Goal: Information Seeking & Learning: Learn about a topic

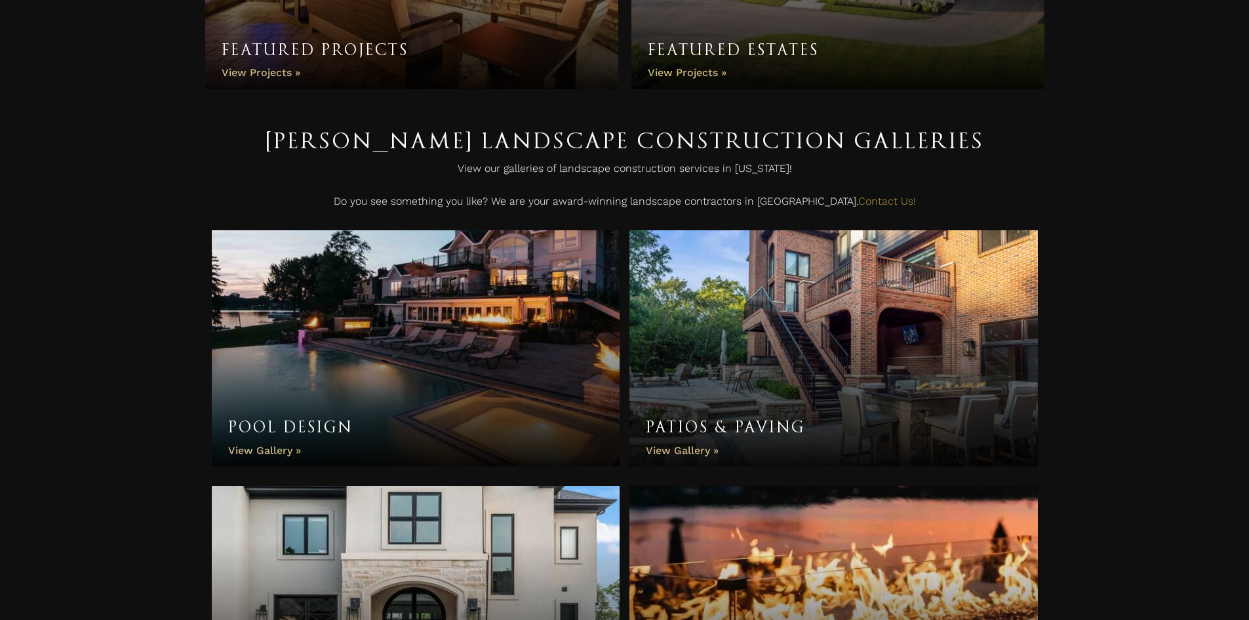
scroll to position [197, 0]
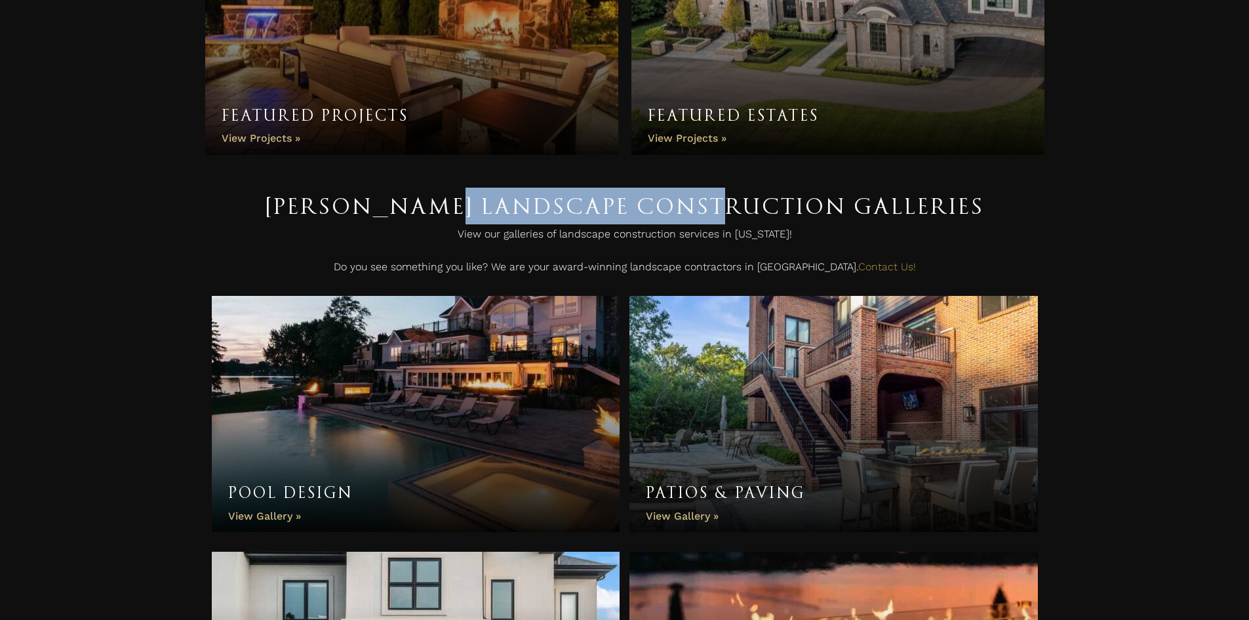
drag, startPoint x: 445, startPoint y: 222, endPoint x: 866, endPoint y: 218, distance: 420.3
click at [847, 215] on h1 "Antonelli Landscape Construction Galleries" at bounding box center [625, 206] width 826 height 37
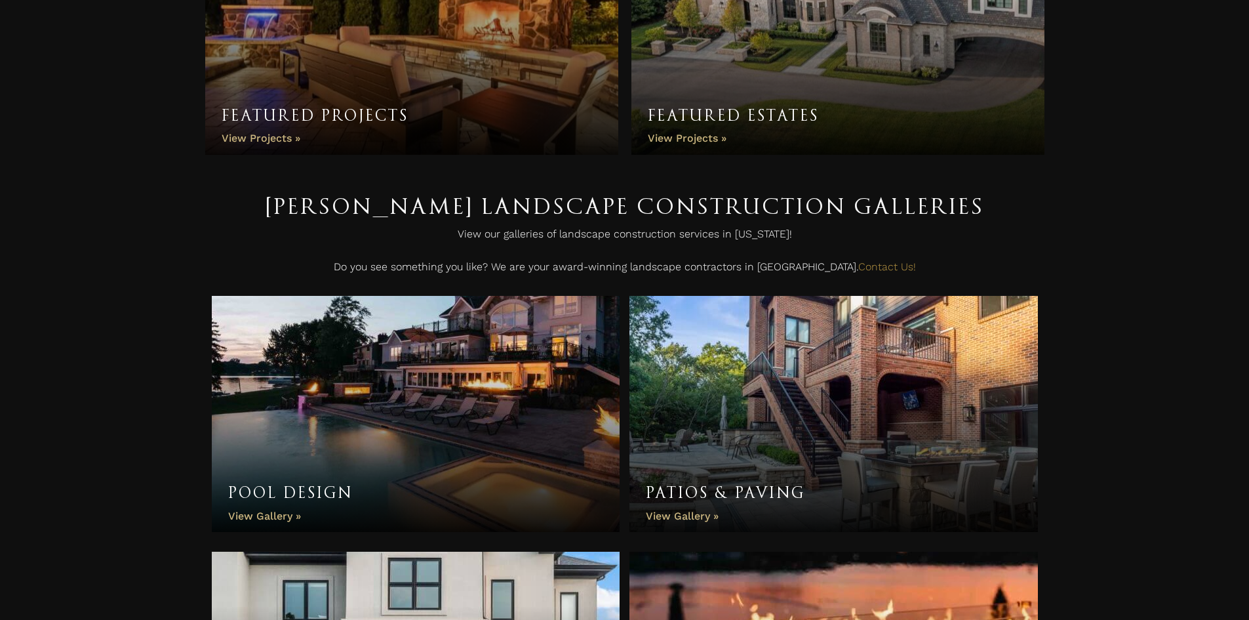
click at [991, 222] on h1 "Antonelli Landscape Construction Galleries" at bounding box center [625, 206] width 826 height 37
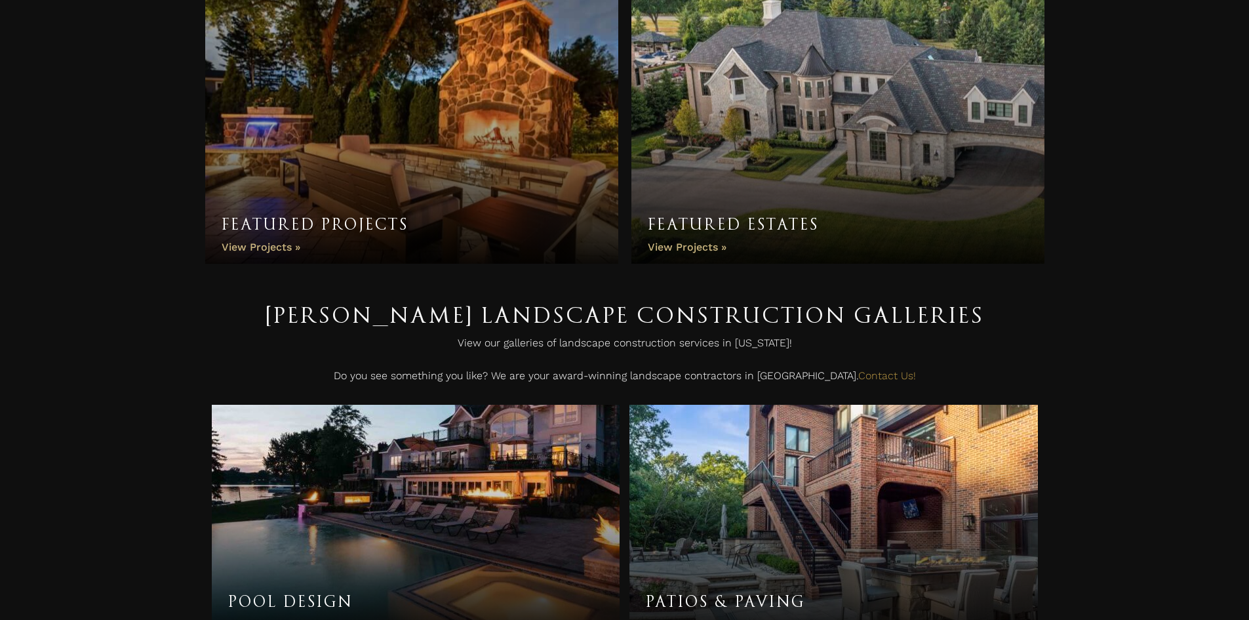
scroll to position [0, 0]
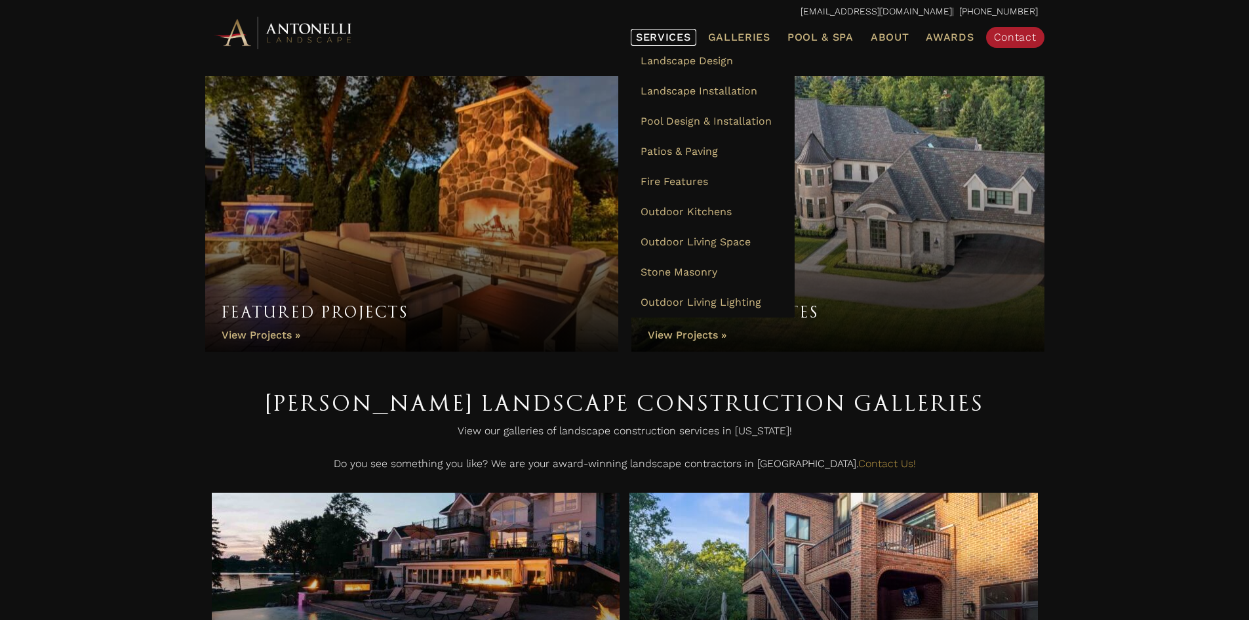
click at [660, 30] on link "Services" at bounding box center [664, 37] width 66 height 17
click at [680, 32] on span "Services" at bounding box center [663, 37] width 55 height 10
click at [664, 36] on span "Services" at bounding box center [663, 37] width 55 height 10
click at [669, 64] on span "Landscape Design" at bounding box center [687, 60] width 92 height 12
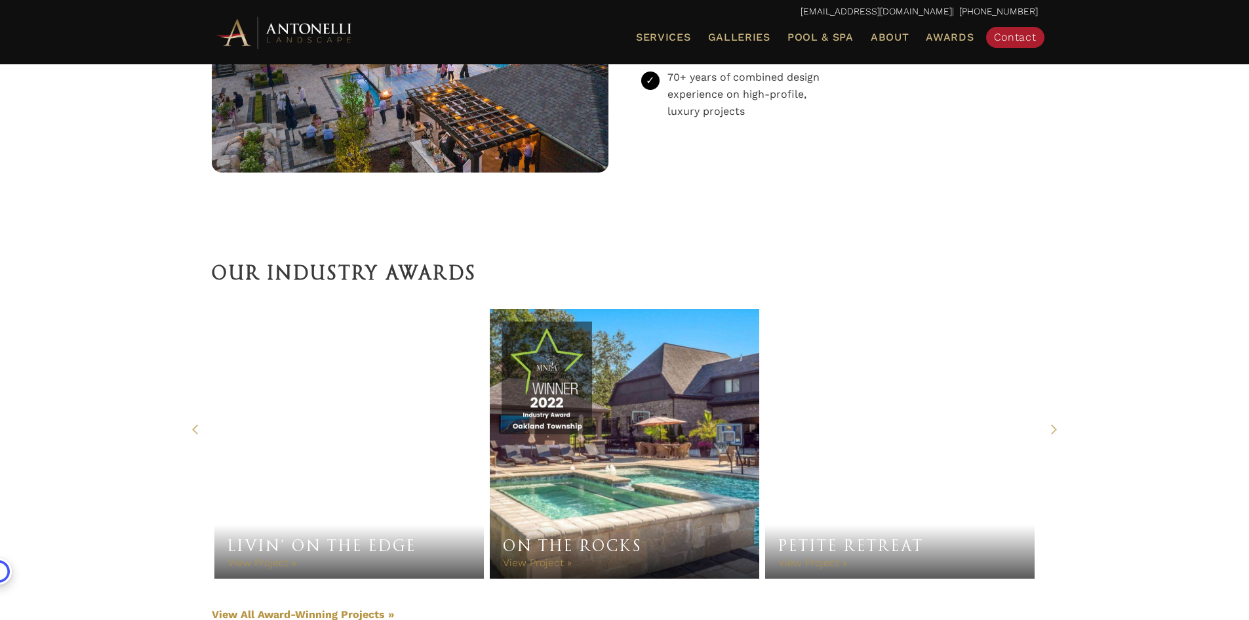
scroll to position [2716, 0]
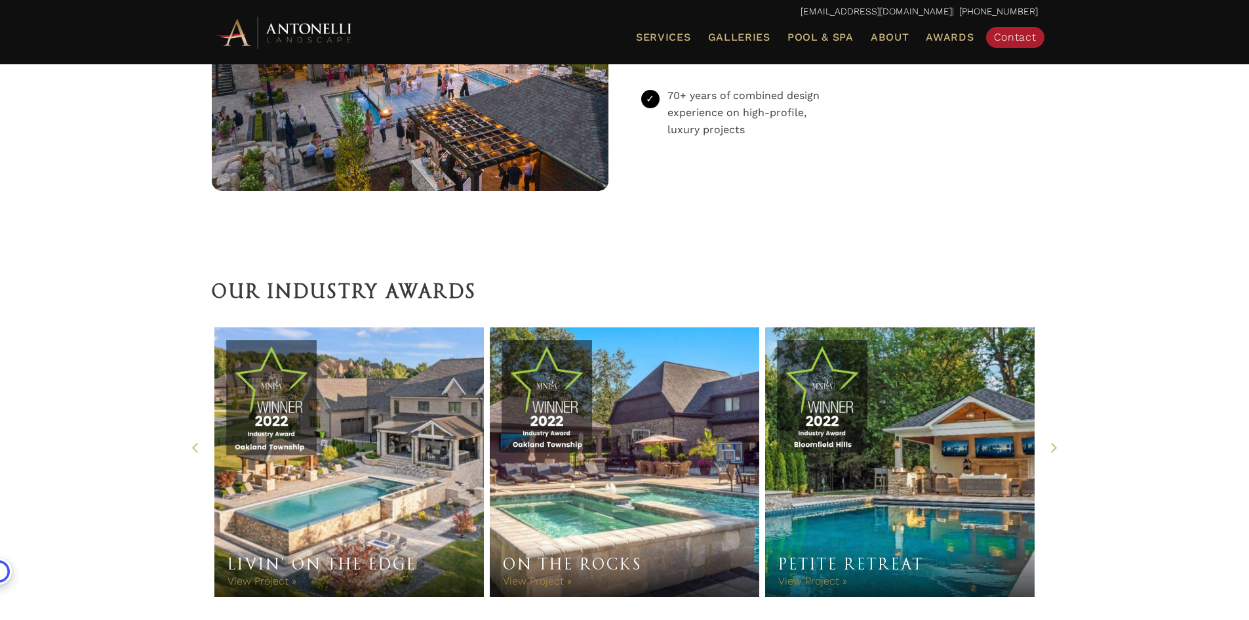
drag, startPoint x: 199, startPoint y: 290, endPoint x: 493, endPoint y: 283, distance: 293.8
click at [464, 289] on div "Our Industry Awards" at bounding box center [625, 288] width 852 height 51
click at [522, 283] on h2 "Our Industry Awards" at bounding box center [625, 291] width 826 height 31
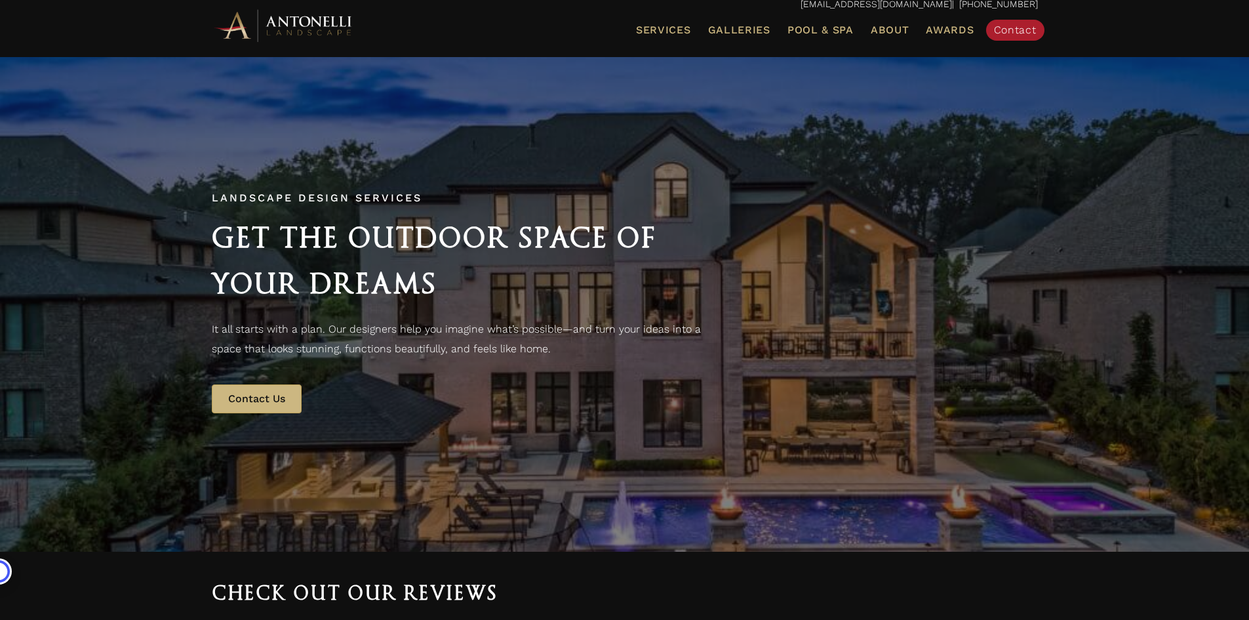
scroll to position [0, 0]
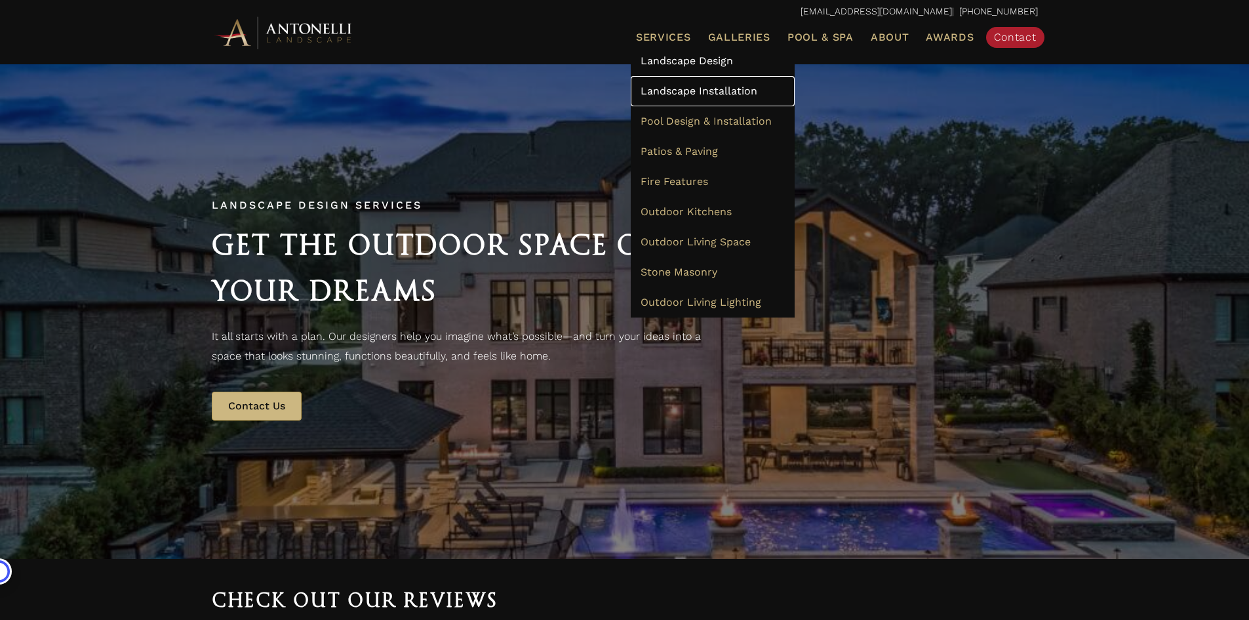
click at [677, 89] on span "Landscape Installation" at bounding box center [699, 91] width 117 height 12
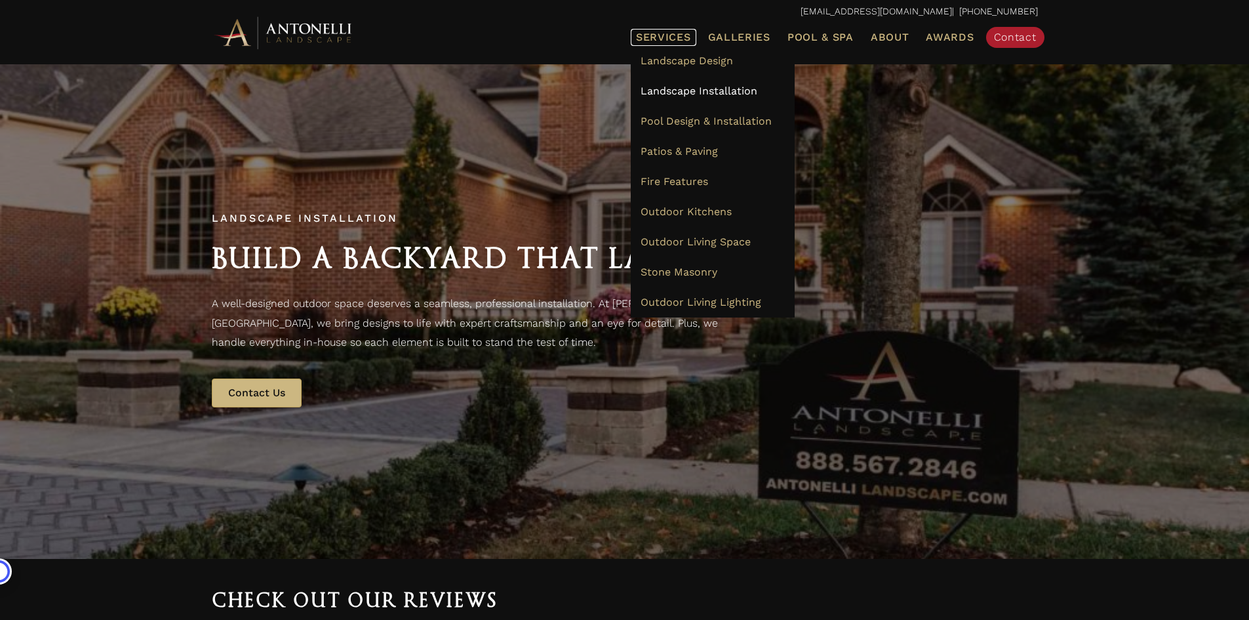
click at [667, 33] on span "Services" at bounding box center [663, 37] width 55 height 10
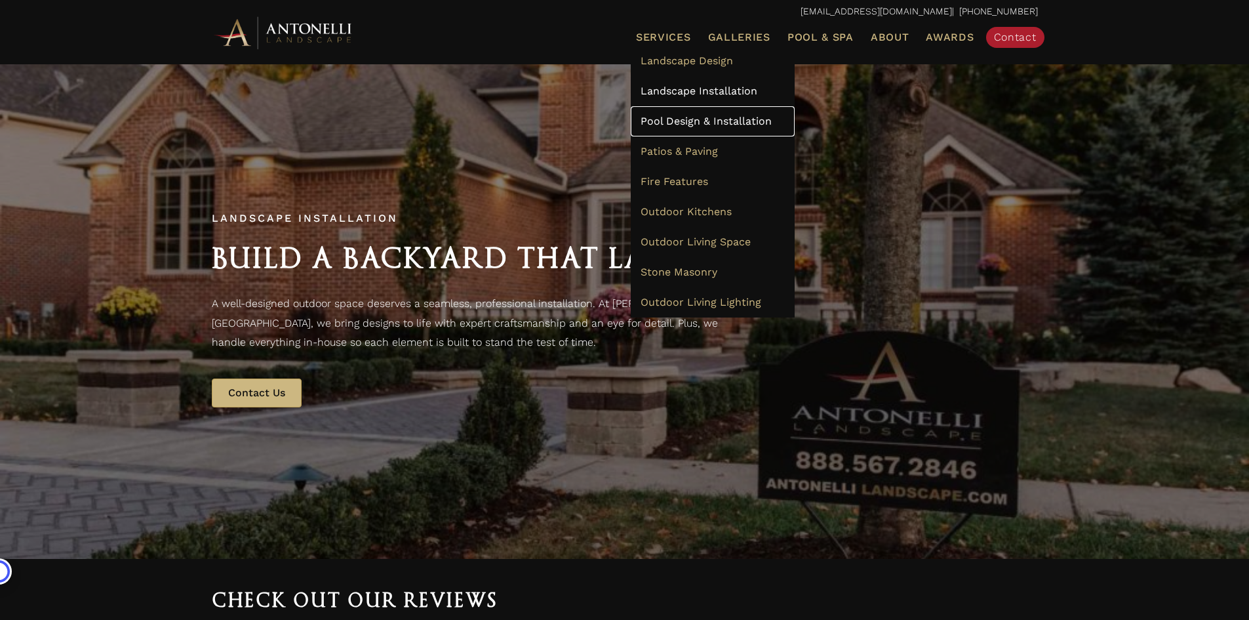
click at [681, 118] on span "Pool Design & Installation" at bounding box center [706, 121] width 131 height 12
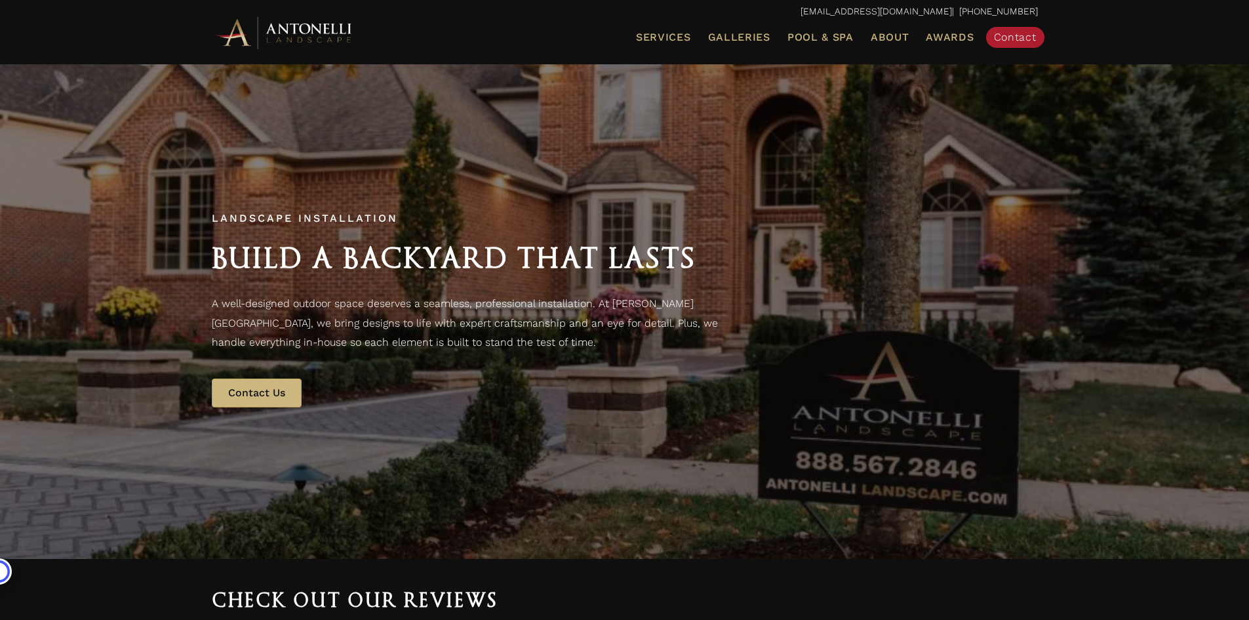
click at [327, 28] on img at bounding box center [284, 32] width 144 height 36
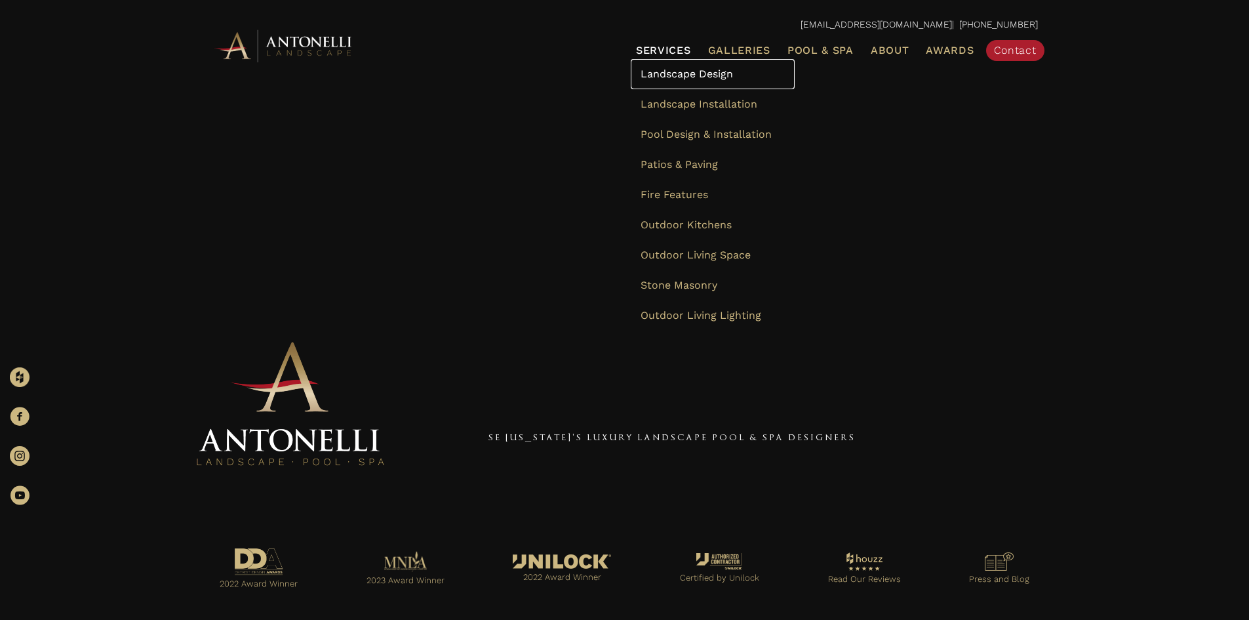
click at [673, 72] on span "Landscape Design" at bounding box center [687, 74] width 92 height 12
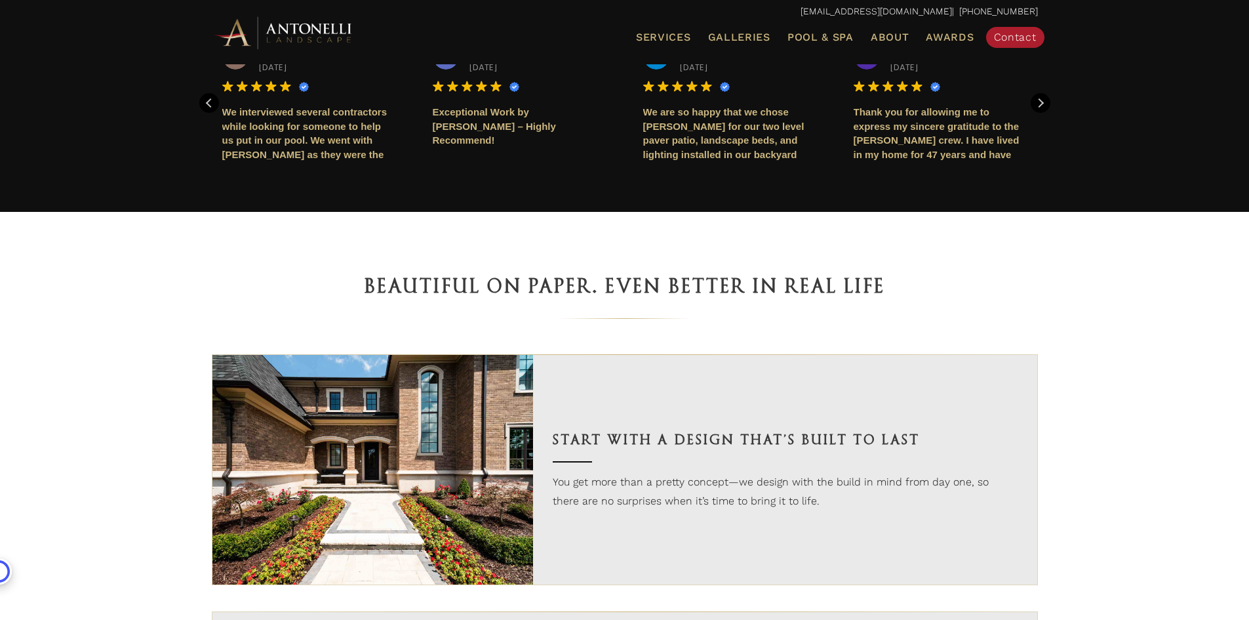
scroll to position [721, 0]
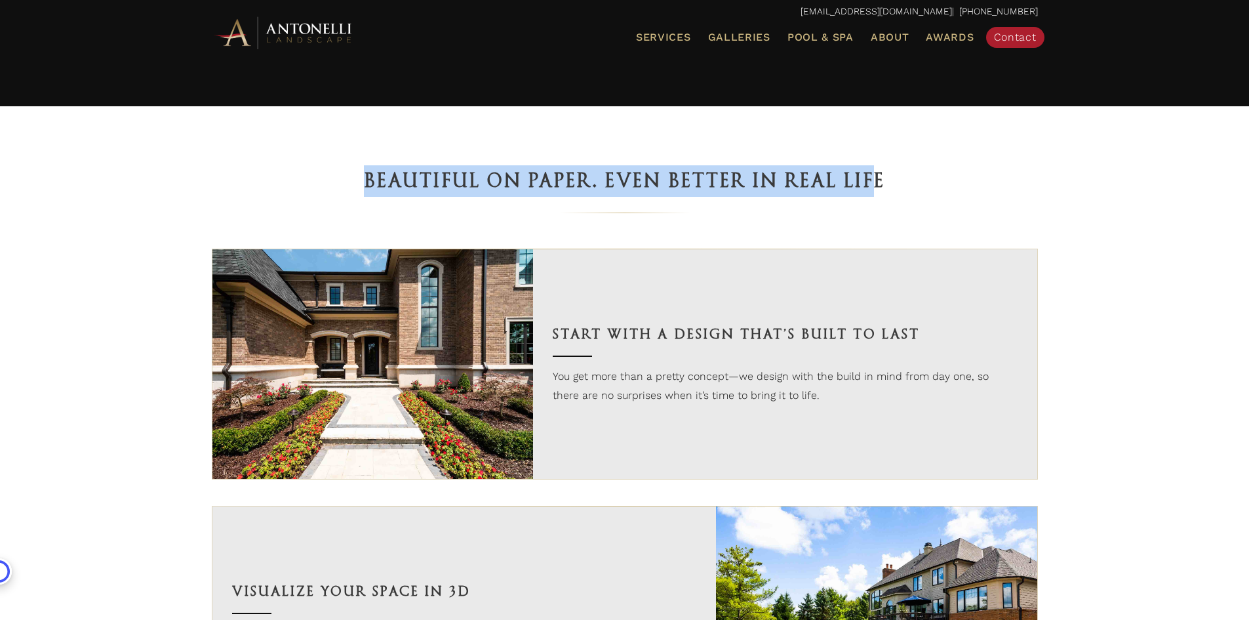
drag, startPoint x: 360, startPoint y: 178, endPoint x: 909, endPoint y: 184, distance: 548.9
click at [909, 184] on div "Beautiful on Paper. Even Better in Real Life" at bounding box center [625, 194] width 826 height 58
click at [968, 188] on div "Beautiful on Paper. Even Better in Real Life" at bounding box center [625, 194] width 826 height 58
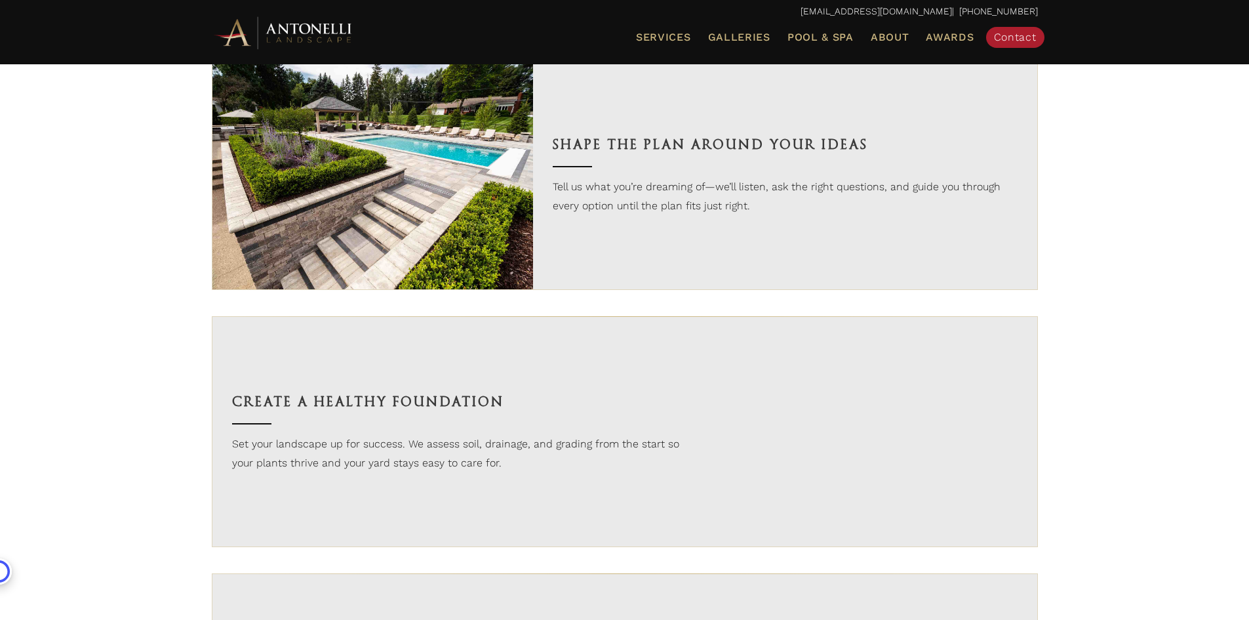
scroll to position [1443, 0]
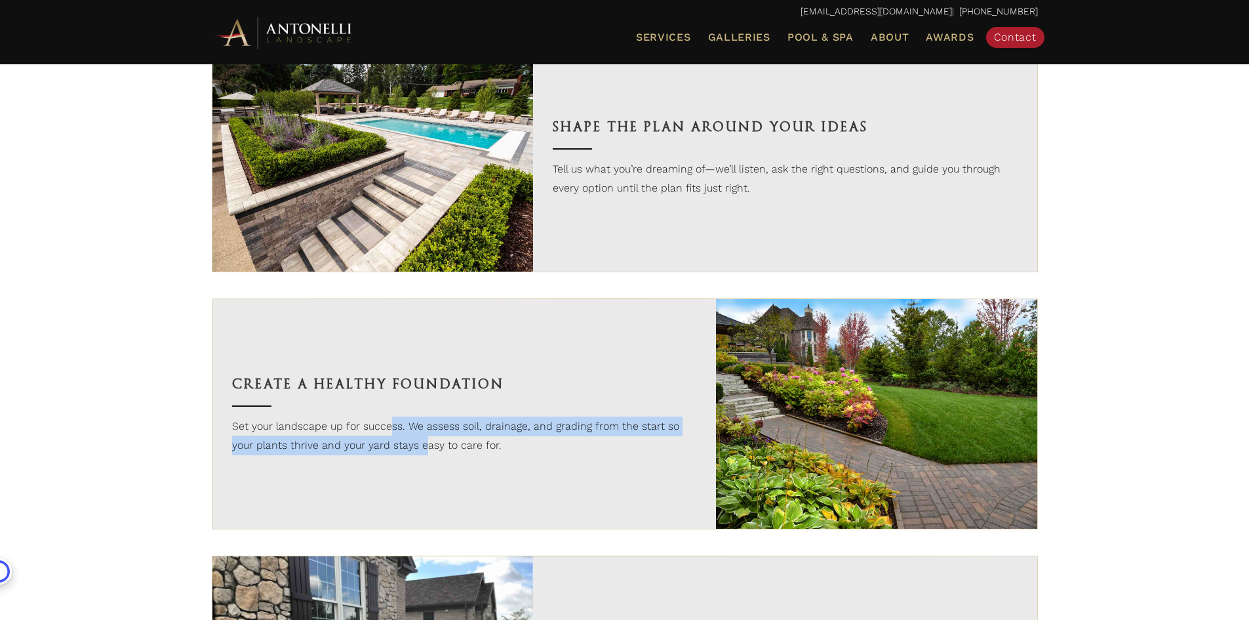
drag, startPoint x: 389, startPoint y: 432, endPoint x: 436, endPoint y: 450, distance: 50.7
click at [425, 463] on div "Create a Healthy Foundation Set your landscape up for success. We assess soil, …" at bounding box center [464, 413] width 504 height 229
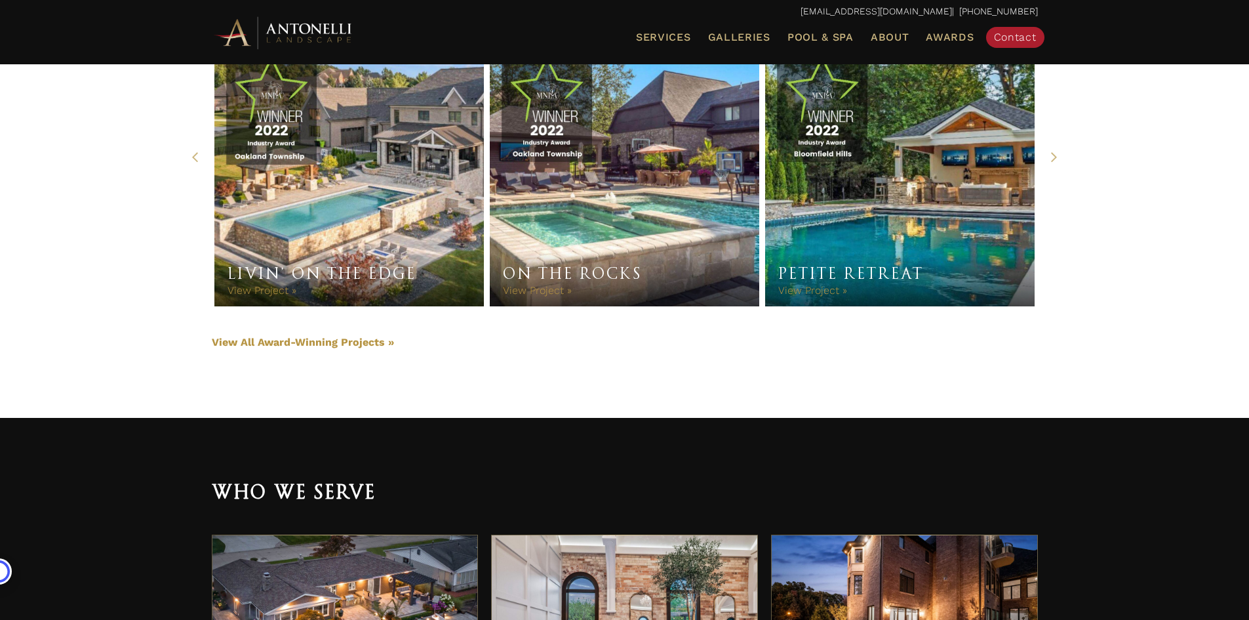
scroll to position [2837, 0]
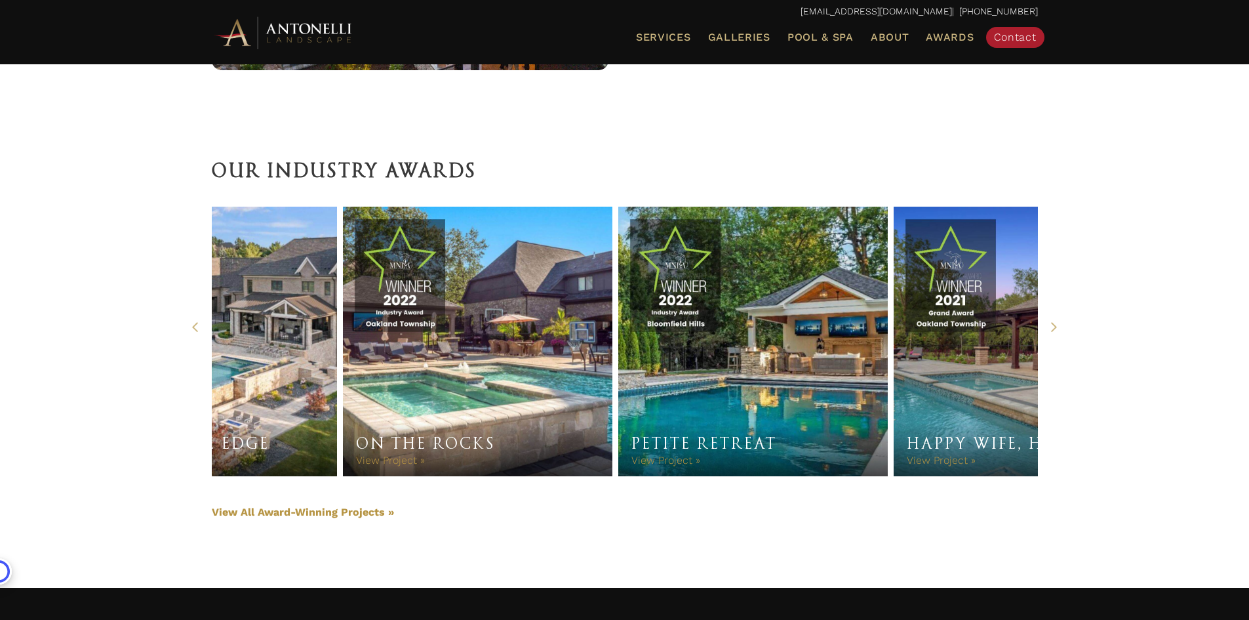
drag, startPoint x: 426, startPoint y: 330, endPoint x: 277, endPoint y: 416, distance: 171.9
click at [277, 416] on div "Livin’ On The Edge Livin’ On The Edge View Project »" at bounding box center [203, 342] width 270 height 270
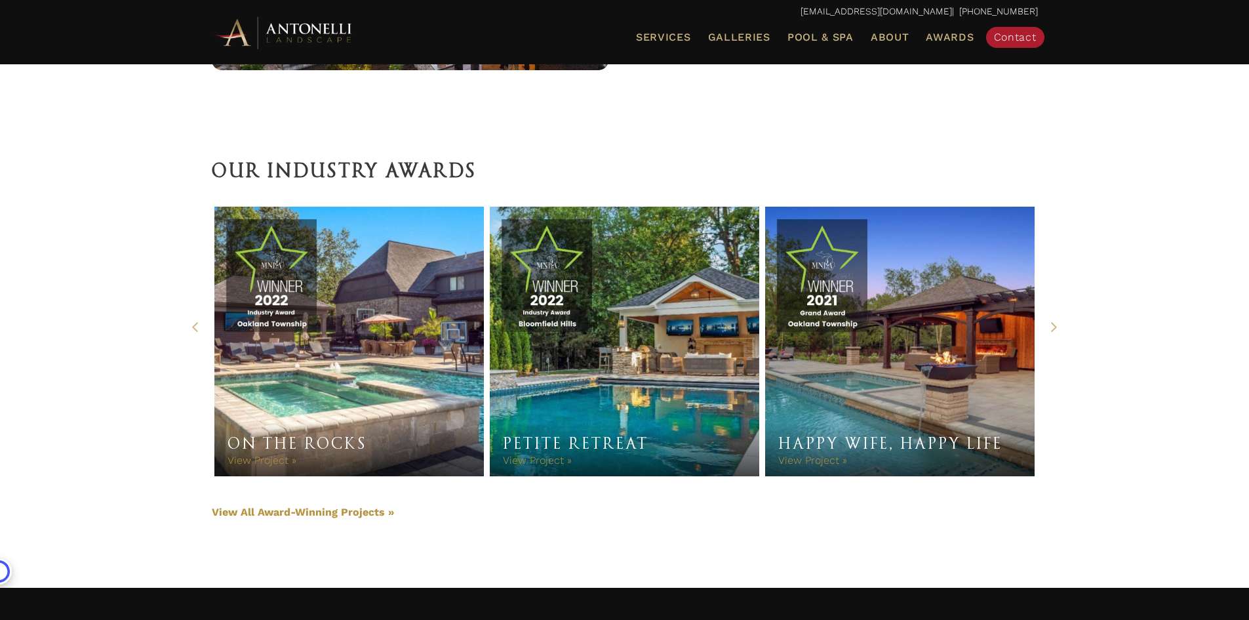
drag, startPoint x: 676, startPoint y: 369, endPoint x: 148, endPoint y: 366, distance: 527.9
click at [148, 366] on div "Our Industry Awards Destination Dream Home Destination Dream Home View Project …" at bounding box center [624, 358] width 1249 height 458
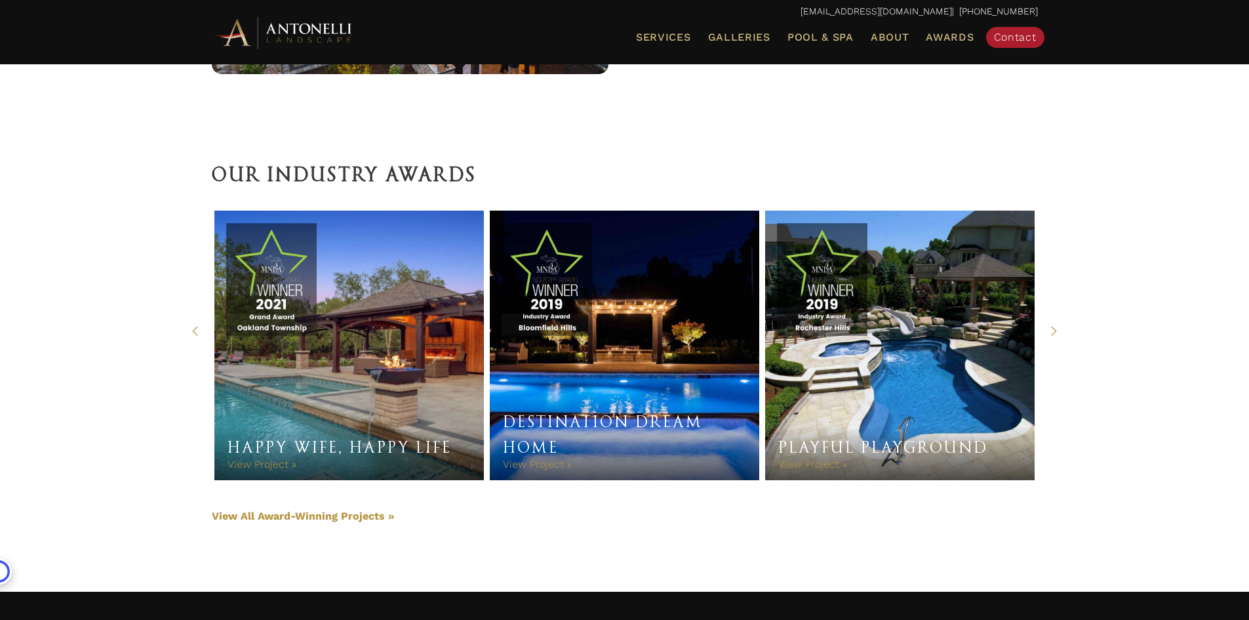
scroll to position [2951, 0]
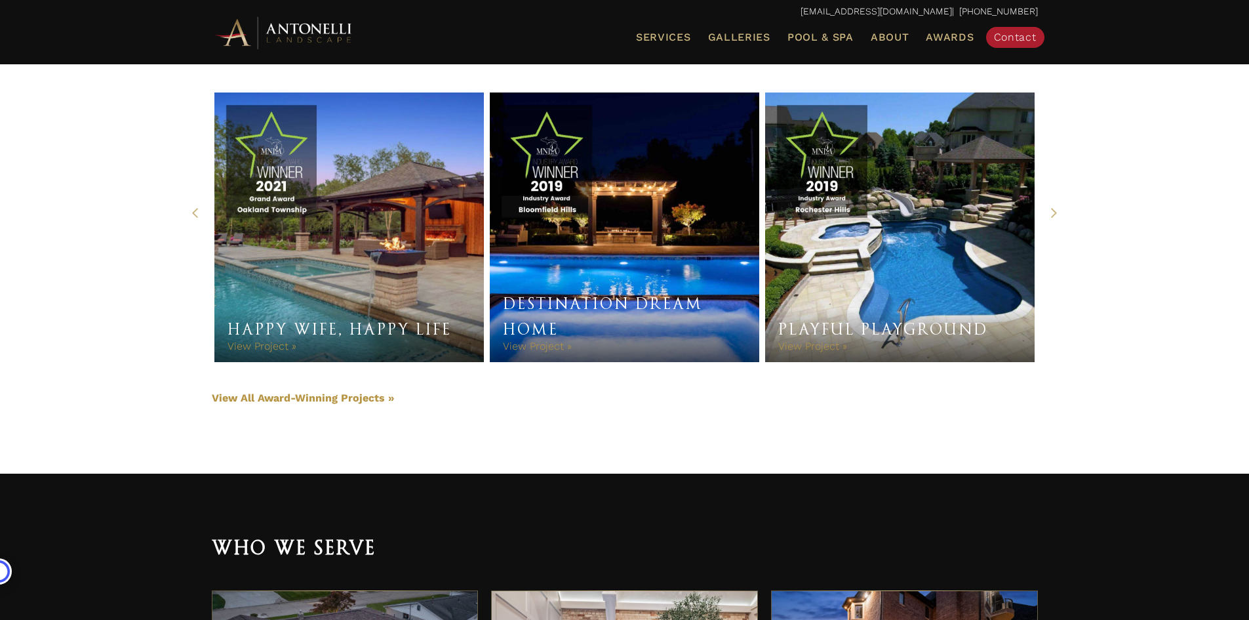
drag, startPoint x: 617, startPoint y: 237, endPoint x: 244, endPoint y: 229, distance: 373.2
click at [490, 229] on link "Destination Dream Home" at bounding box center [625, 227] width 270 height 270
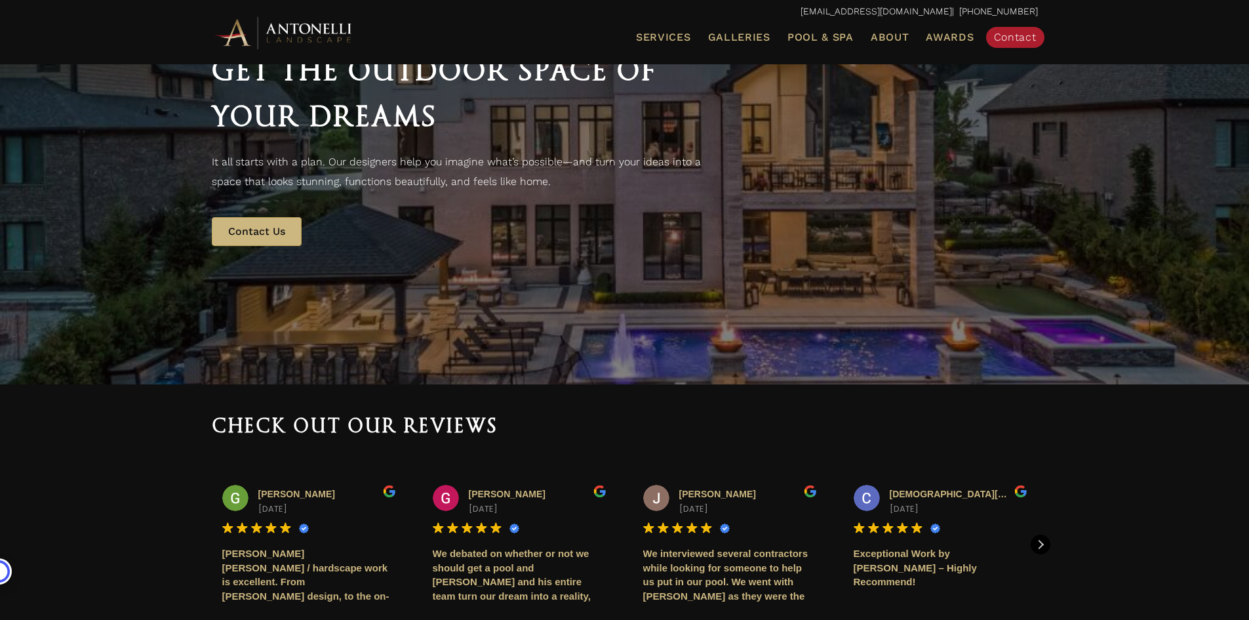
scroll to position [0, 0]
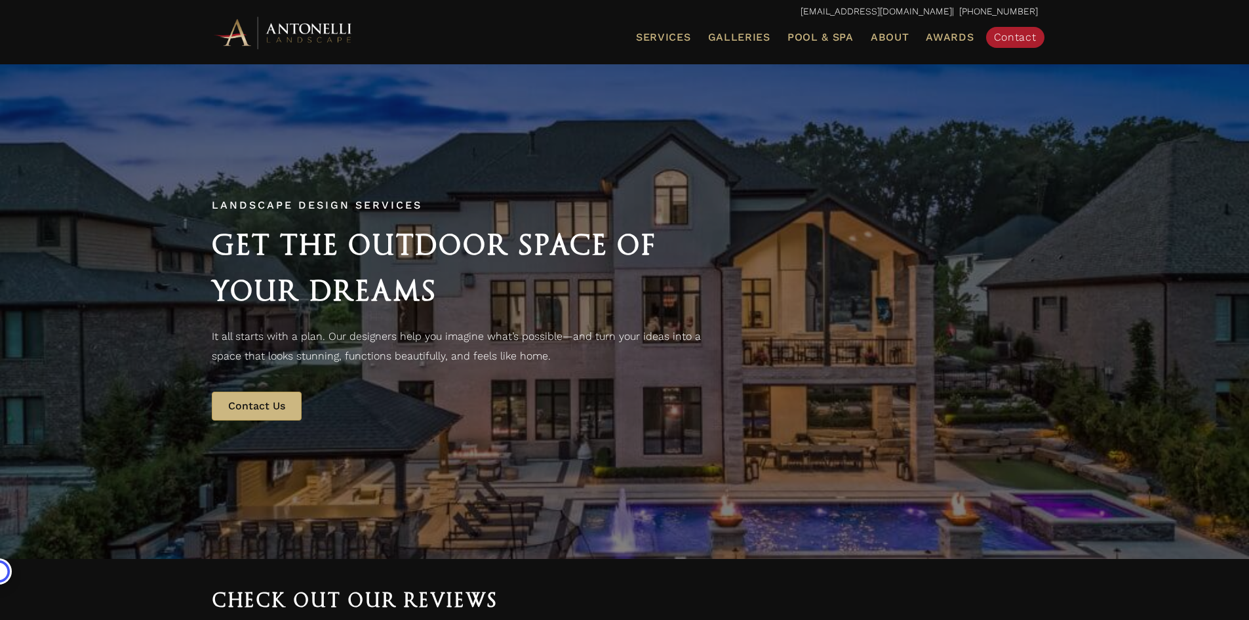
click at [422, 144] on div "Landscape Design Services Get the Outdoor Space of Your Dreams It all starts wi…" at bounding box center [624, 311] width 1249 height 496
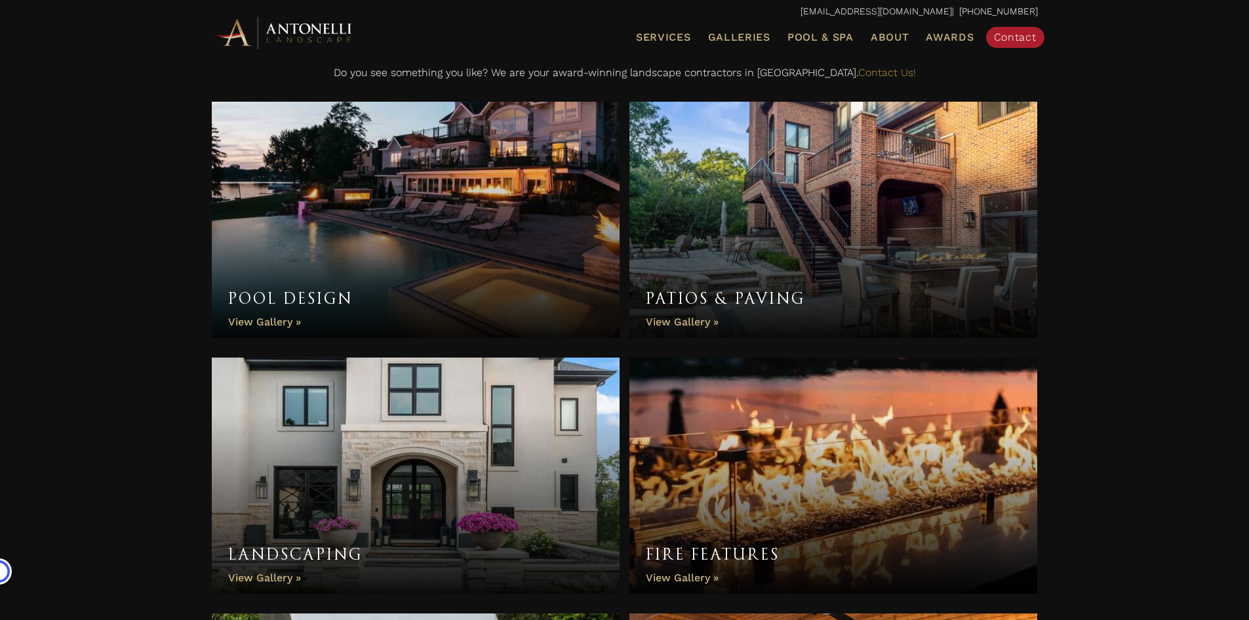
scroll to position [393, 0]
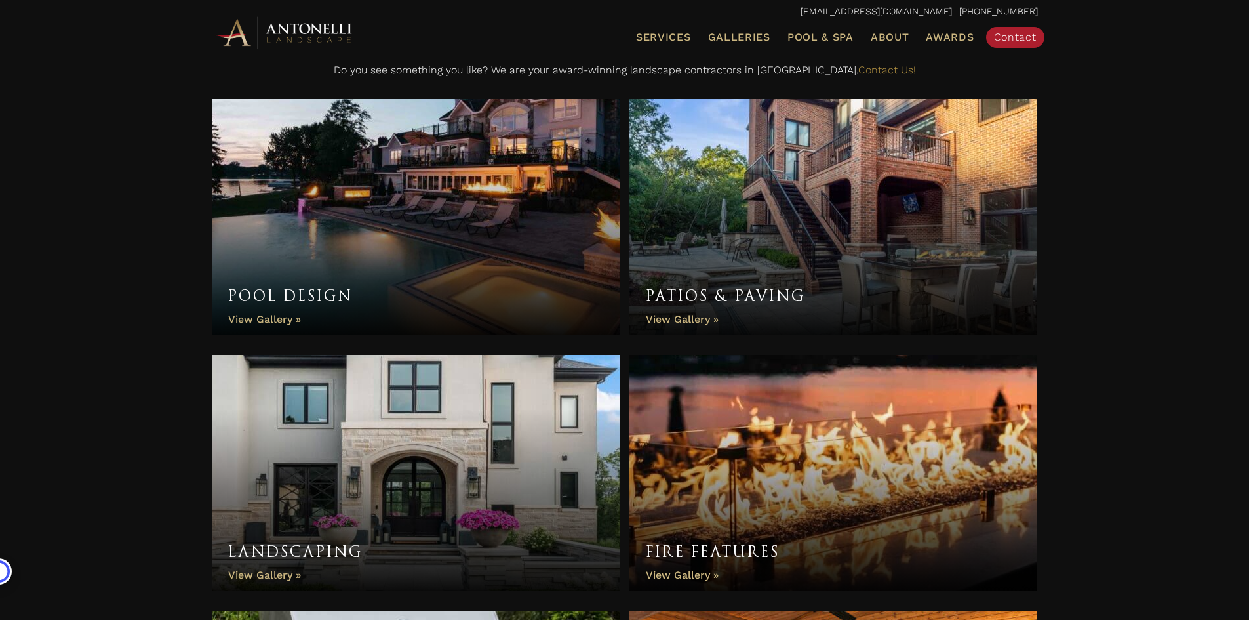
click at [295, 298] on link "Pool Design" at bounding box center [416, 217] width 409 height 236
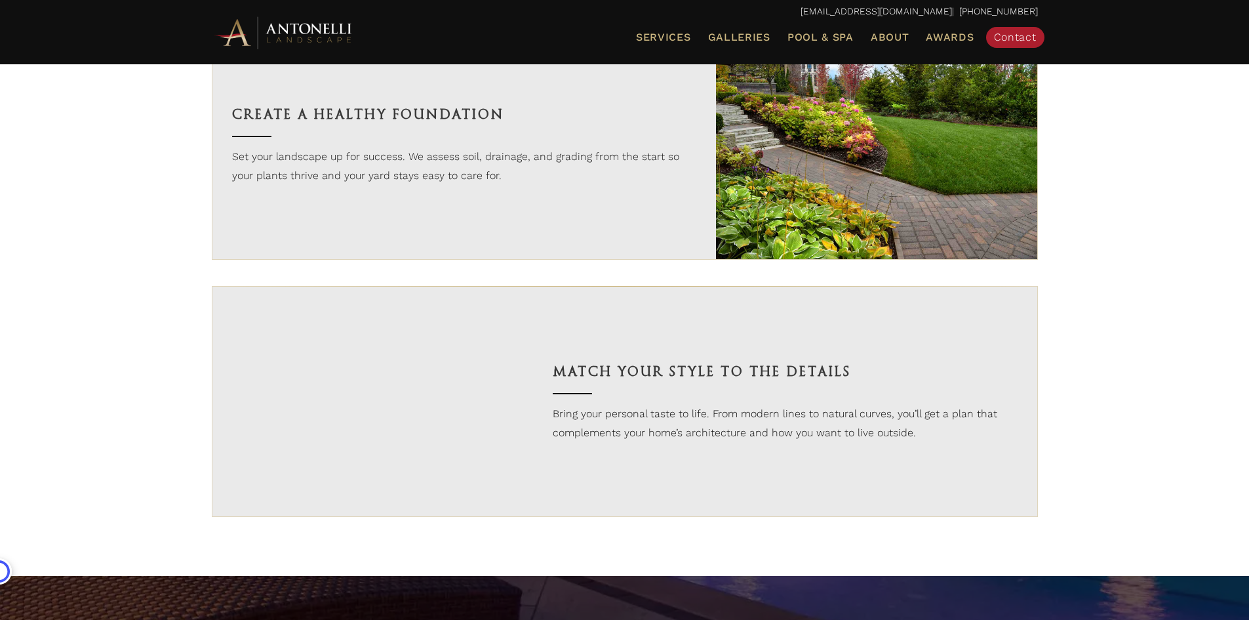
scroll to position [1705, 0]
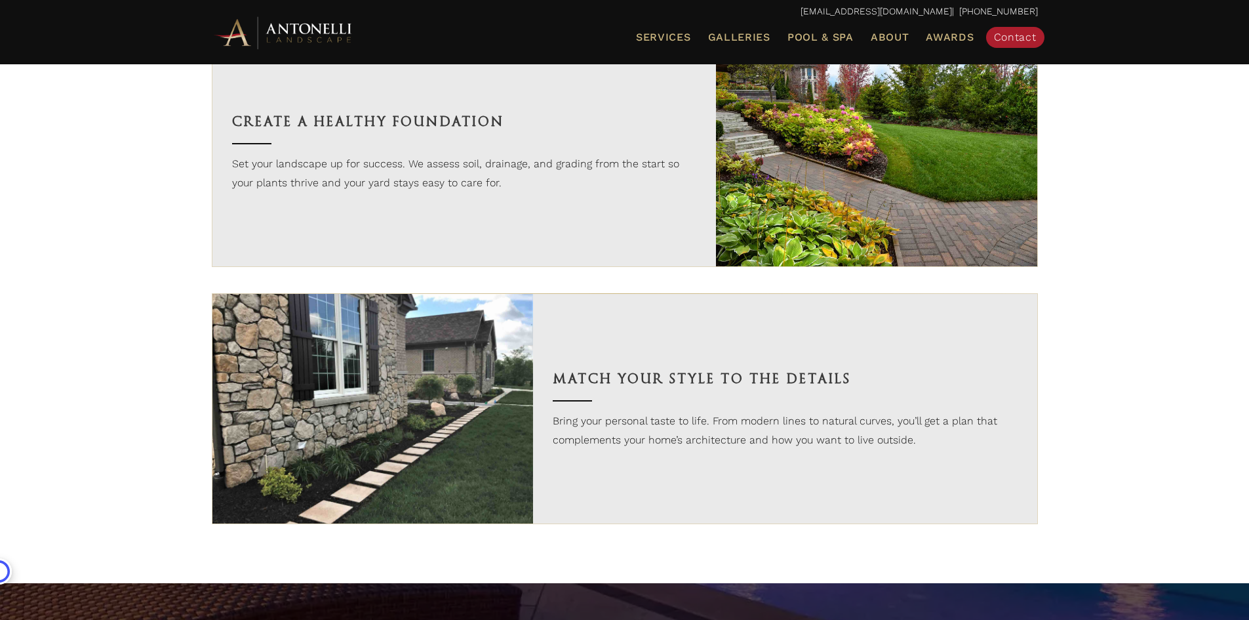
drag, startPoint x: 635, startPoint y: 409, endPoint x: 692, endPoint y: 445, distance: 67.8
click at [660, 464] on div "Match Your Style to the Details Bring your personal taste to life. From modern …" at bounding box center [785, 408] width 504 height 229
click at [759, 416] on p "Bring your personal taste to life. From modern lines to natural curves, you’ll …" at bounding box center [785, 430] width 465 height 39
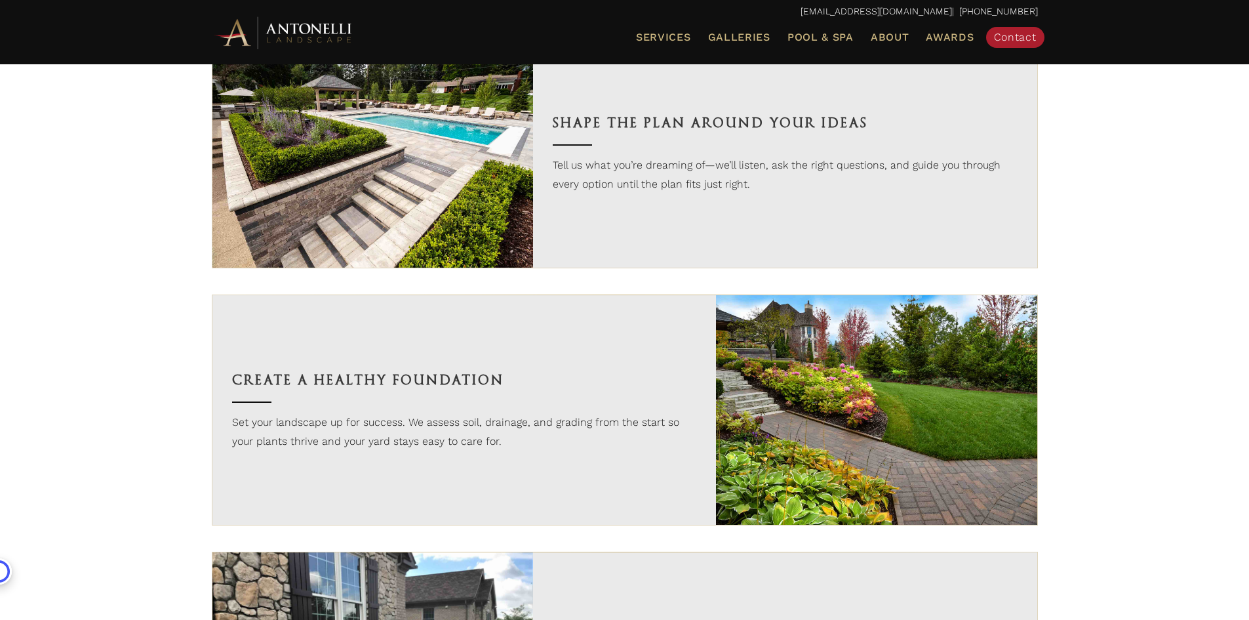
scroll to position [1443, 0]
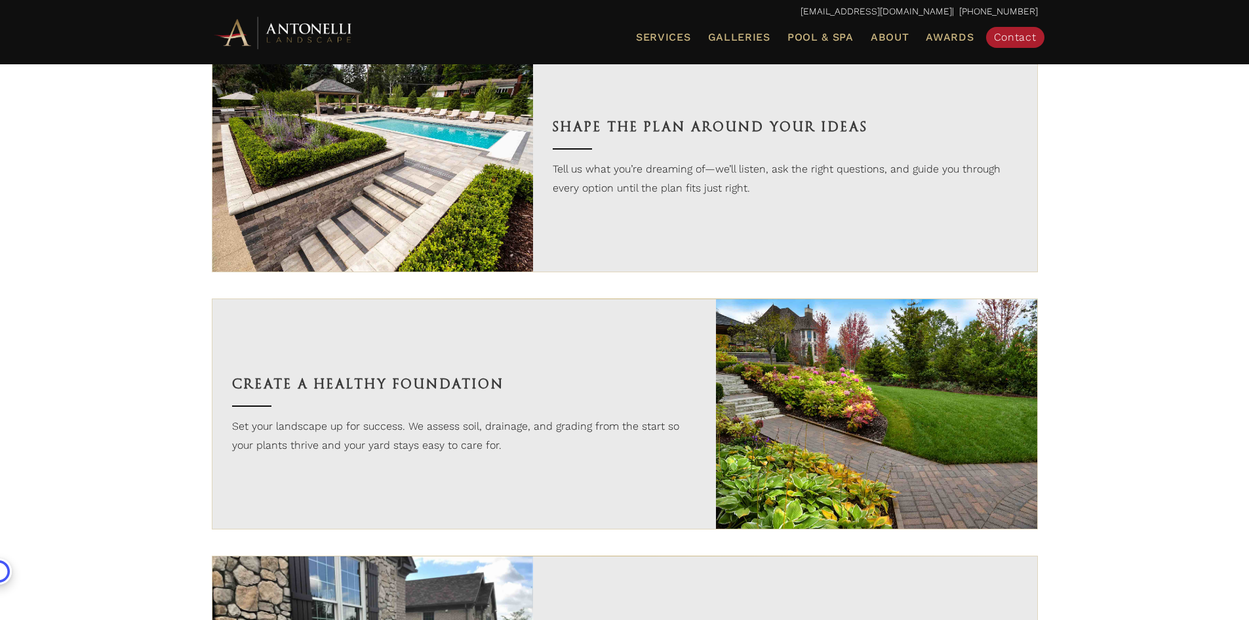
drag, startPoint x: 561, startPoint y: 376, endPoint x: 506, endPoint y: 444, distance: 87.6
click at [506, 444] on div "Create a Healthy Foundation Set your landscape up for success. We assess soil, …" at bounding box center [464, 413] width 504 height 229
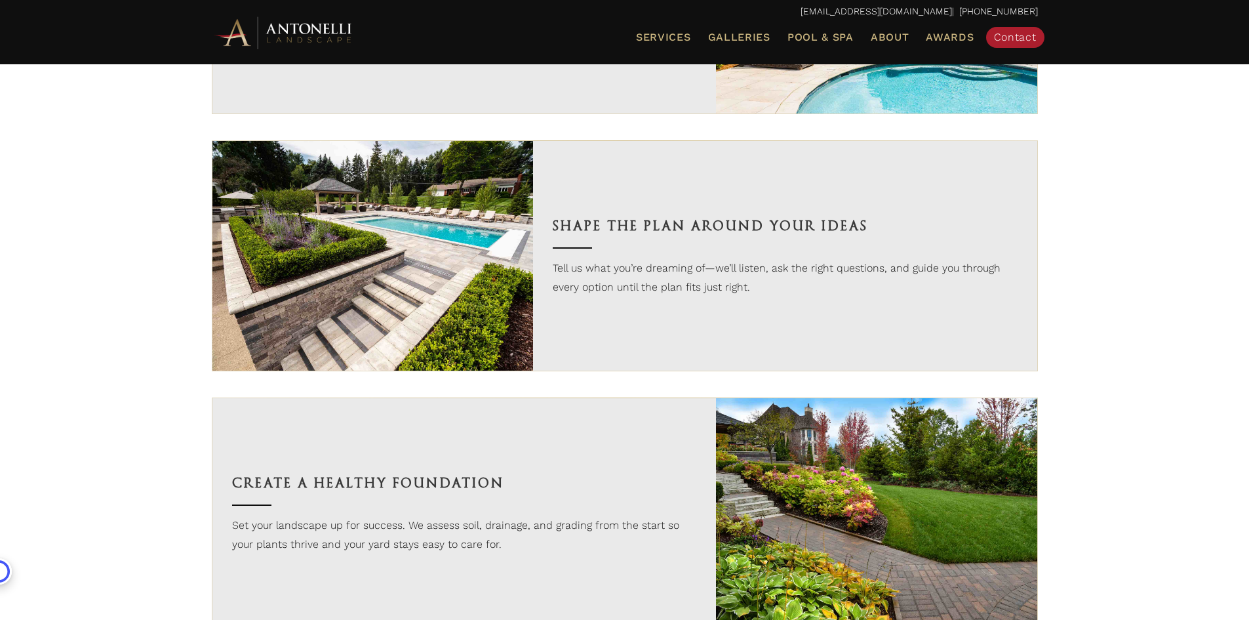
scroll to position [1180, 0]
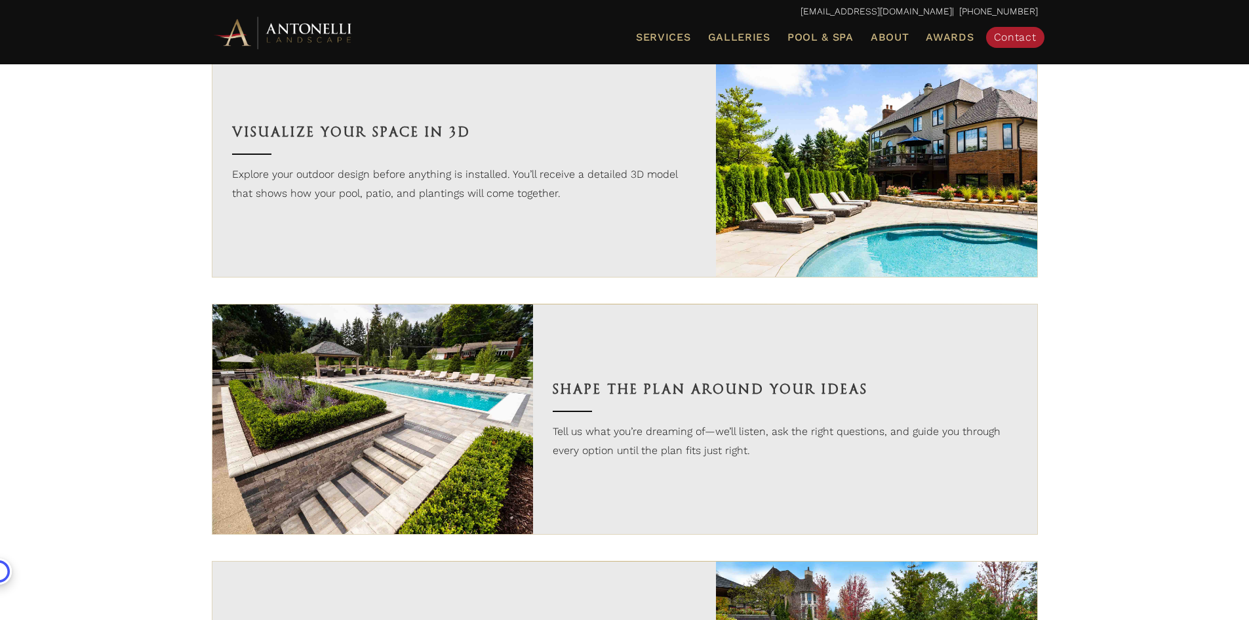
drag, startPoint x: 624, startPoint y: 353, endPoint x: 626, endPoint y: 423, distance: 69.5
click at [620, 426] on div "Shape the Plan Around Your Ideas Tell us what you’re dreaming of—we’ll listen, …" at bounding box center [785, 418] width 504 height 229
drag, startPoint x: 721, startPoint y: 414, endPoint x: 676, endPoint y: 440, distance: 51.7
click at [721, 414] on div "Shape the Plan Around Your Ideas Tell us what you’re dreaming of—we’ll listen, …" at bounding box center [785, 418] width 504 height 229
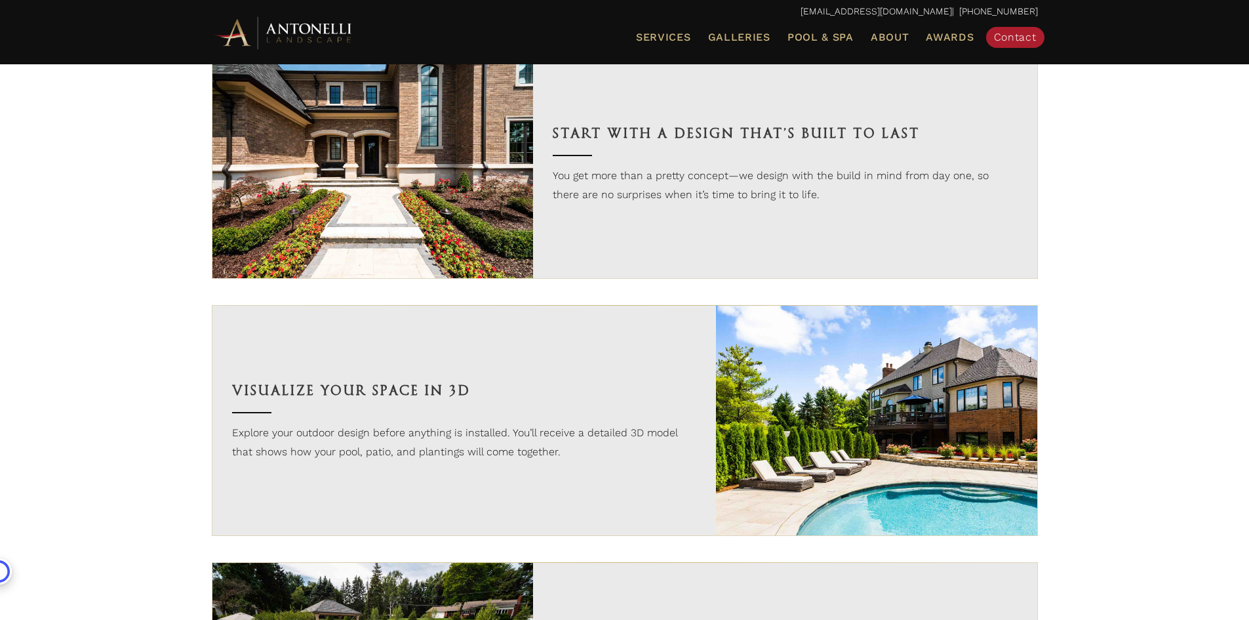
scroll to position [918, 0]
